Goal: Task Accomplishment & Management: Complete application form

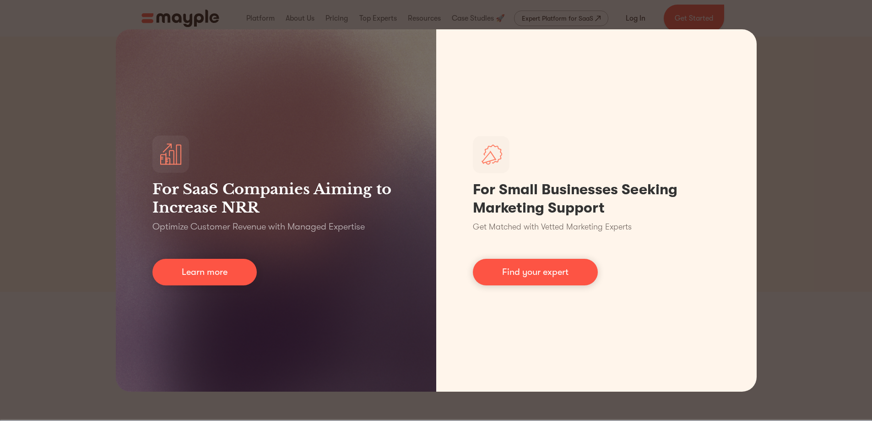
click at [804, 192] on div "For SaaS Companies Aiming to Increase NRR Optimize Customer Revenue with Manage…" at bounding box center [436, 210] width 872 height 421
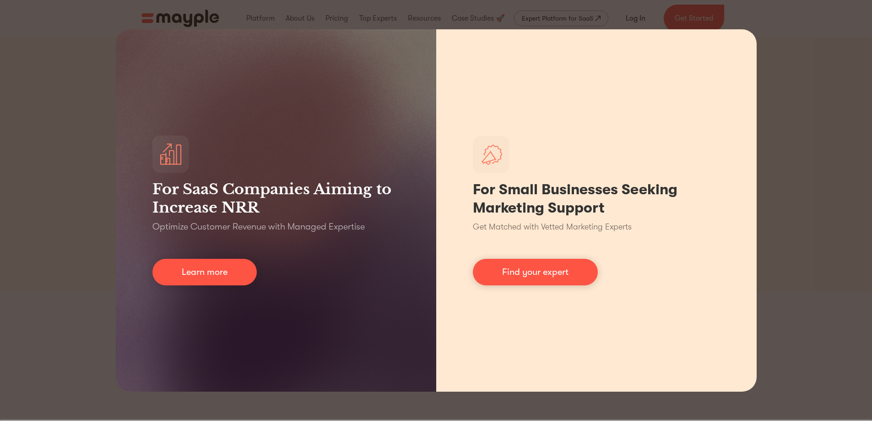
drag, startPoint x: 802, startPoint y: 191, endPoint x: 693, endPoint y: 170, distance: 110.5
click at [783, 184] on div "For SaaS Companies Aiming to Increase NRR Optimize Customer Revenue with Manage…" at bounding box center [436, 210] width 872 height 421
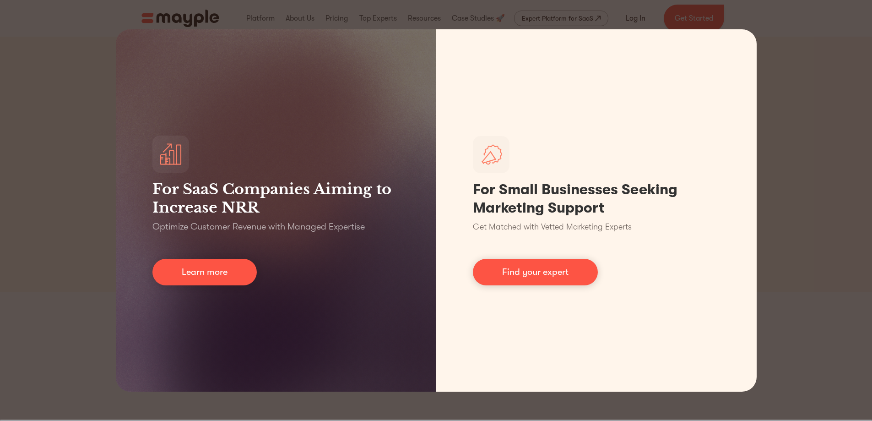
click at [258, 2] on div "For SaaS Companies Aiming to Increase NRR Optimize Customer Revenue with Manage…" at bounding box center [436, 210] width 872 height 421
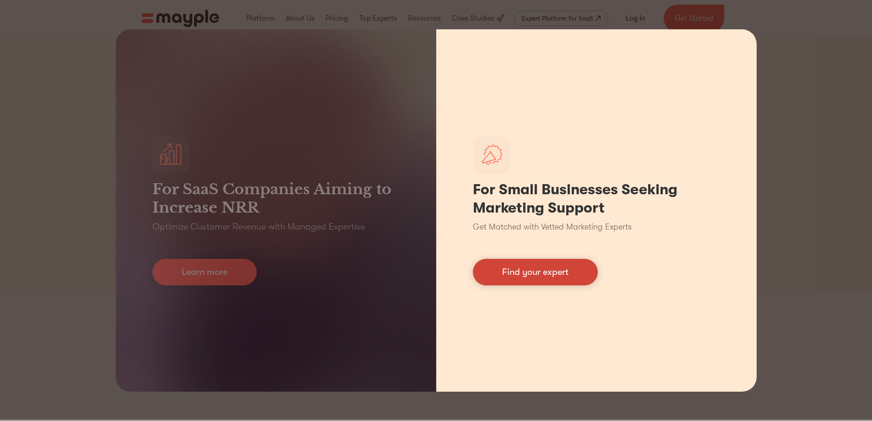
click at [537, 275] on link "Find your expert" at bounding box center [535, 272] width 125 height 27
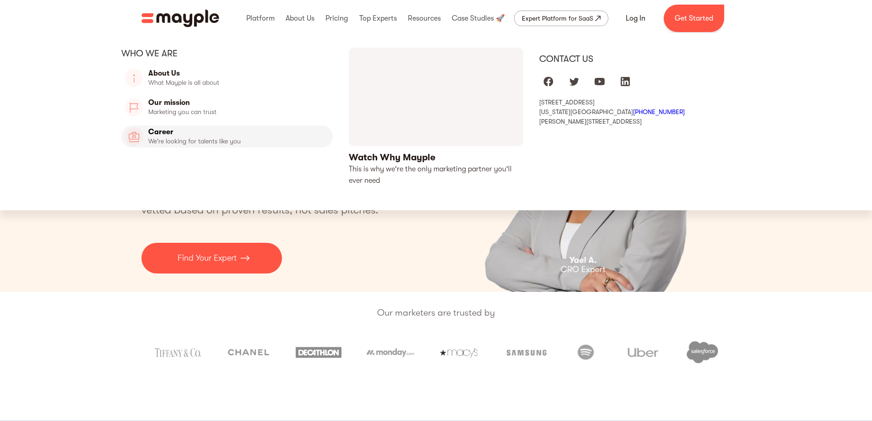
click at [221, 143] on link "Career" at bounding box center [227, 136] width 212 height 22
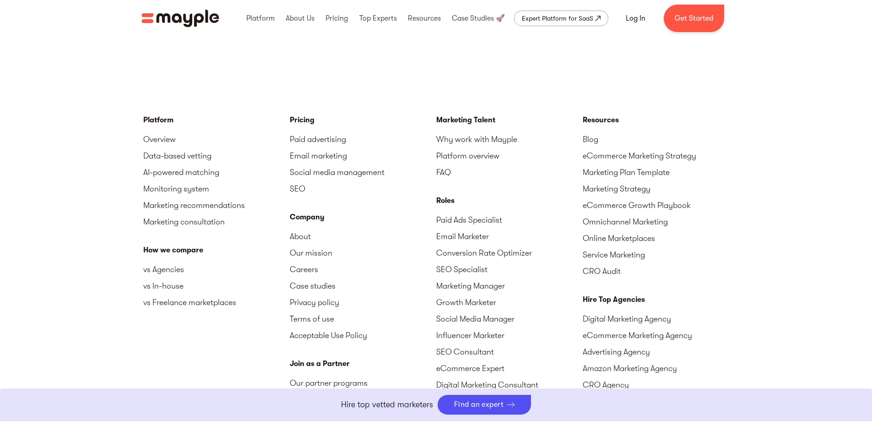
scroll to position [2203, 0]
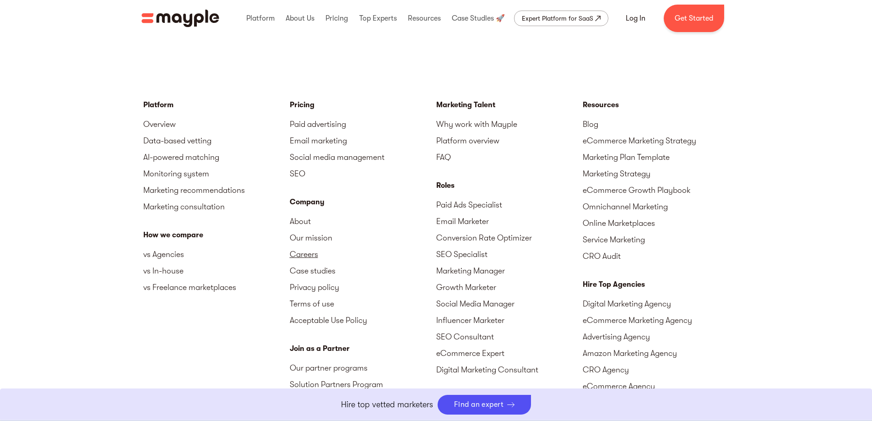
click at [331, 258] on link "Careers" at bounding box center [363, 254] width 146 height 16
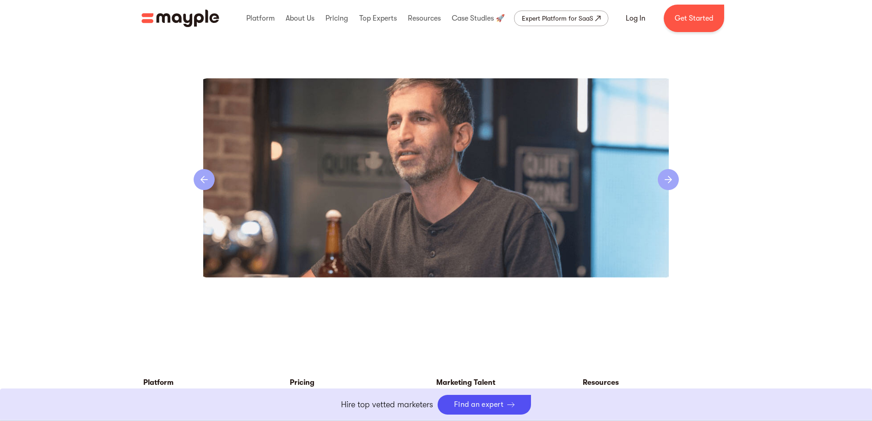
scroll to position [1913, 0]
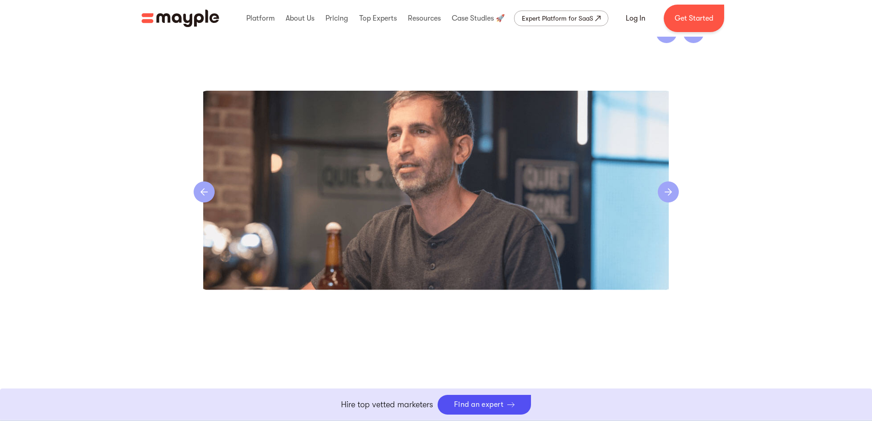
click at [207, 186] on div "previous slide" at bounding box center [204, 191] width 21 height 21
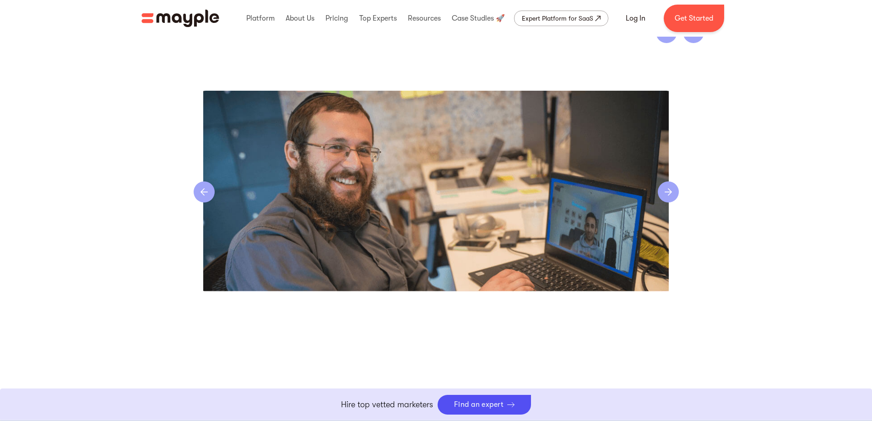
click at [676, 192] on div "next slide" at bounding box center [668, 191] width 21 height 21
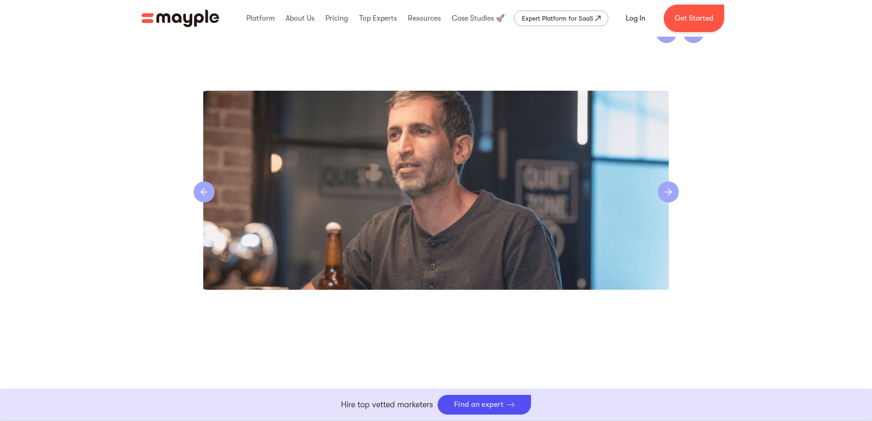
click at [676, 192] on div "next slide" at bounding box center [668, 191] width 21 height 21
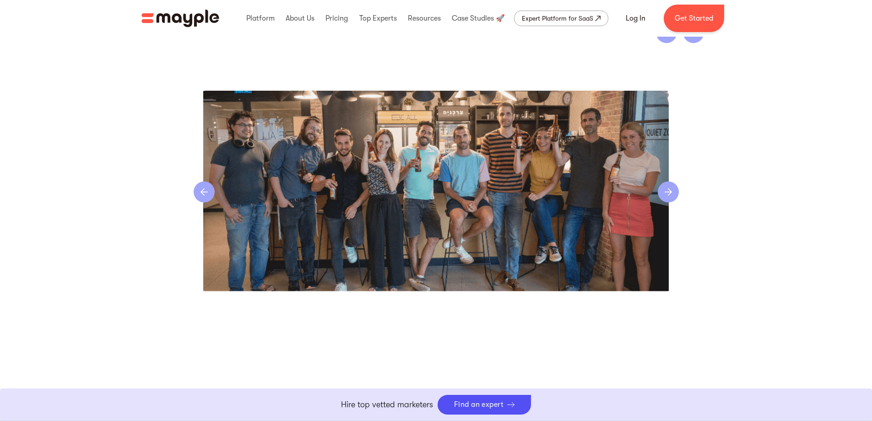
click at [676, 192] on div "next slide" at bounding box center [668, 191] width 21 height 21
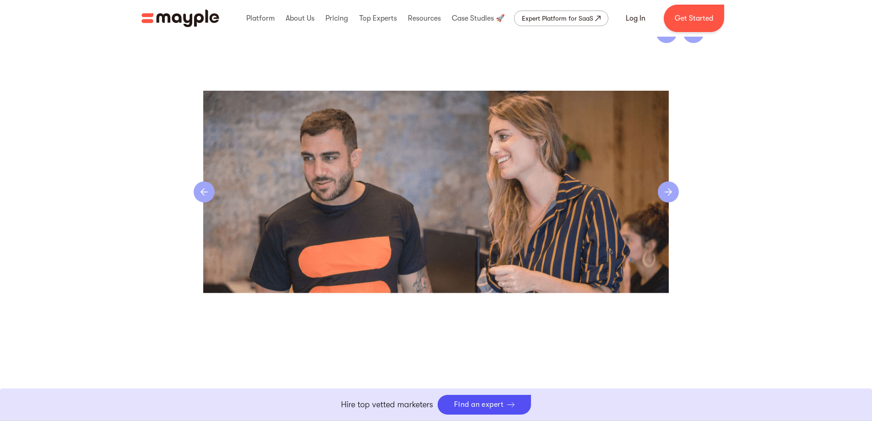
click at [676, 192] on div "next slide" at bounding box center [668, 191] width 21 height 21
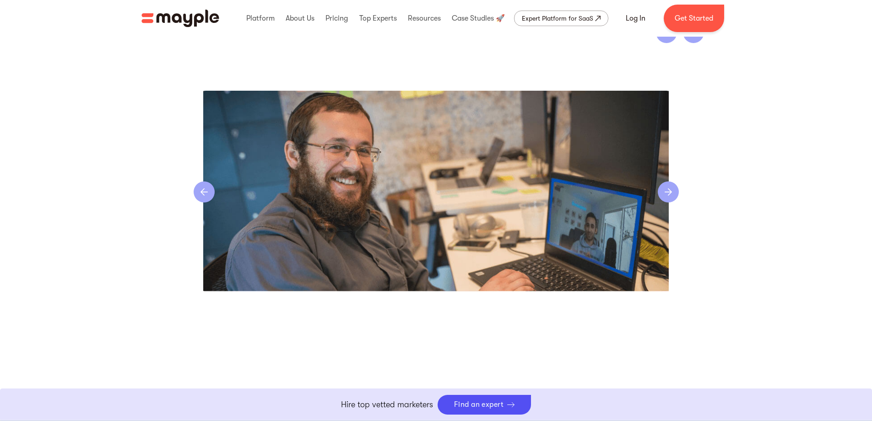
click at [676, 192] on div "next slide" at bounding box center [668, 191] width 21 height 21
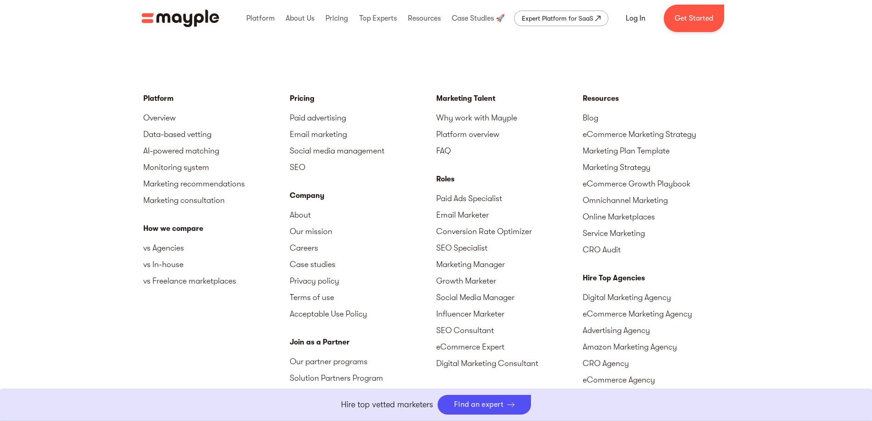
scroll to position [2213, 0]
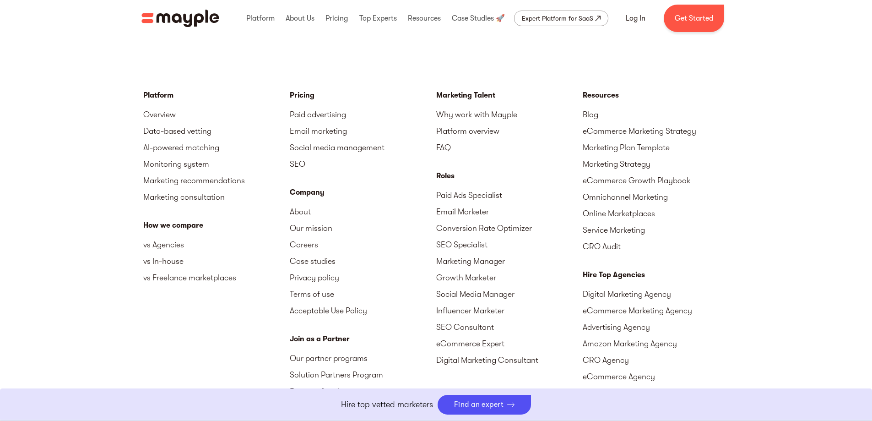
click at [476, 114] on link "Why work with Mayple" at bounding box center [509, 114] width 146 height 16
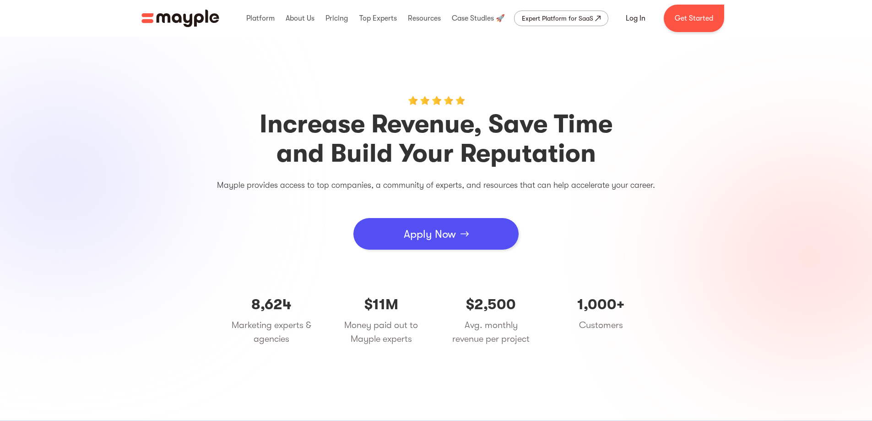
click at [454, 239] on div "Apply Now" at bounding box center [430, 233] width 52 height 27
